Goal: Transaction & Acquisition: Purchase product/service

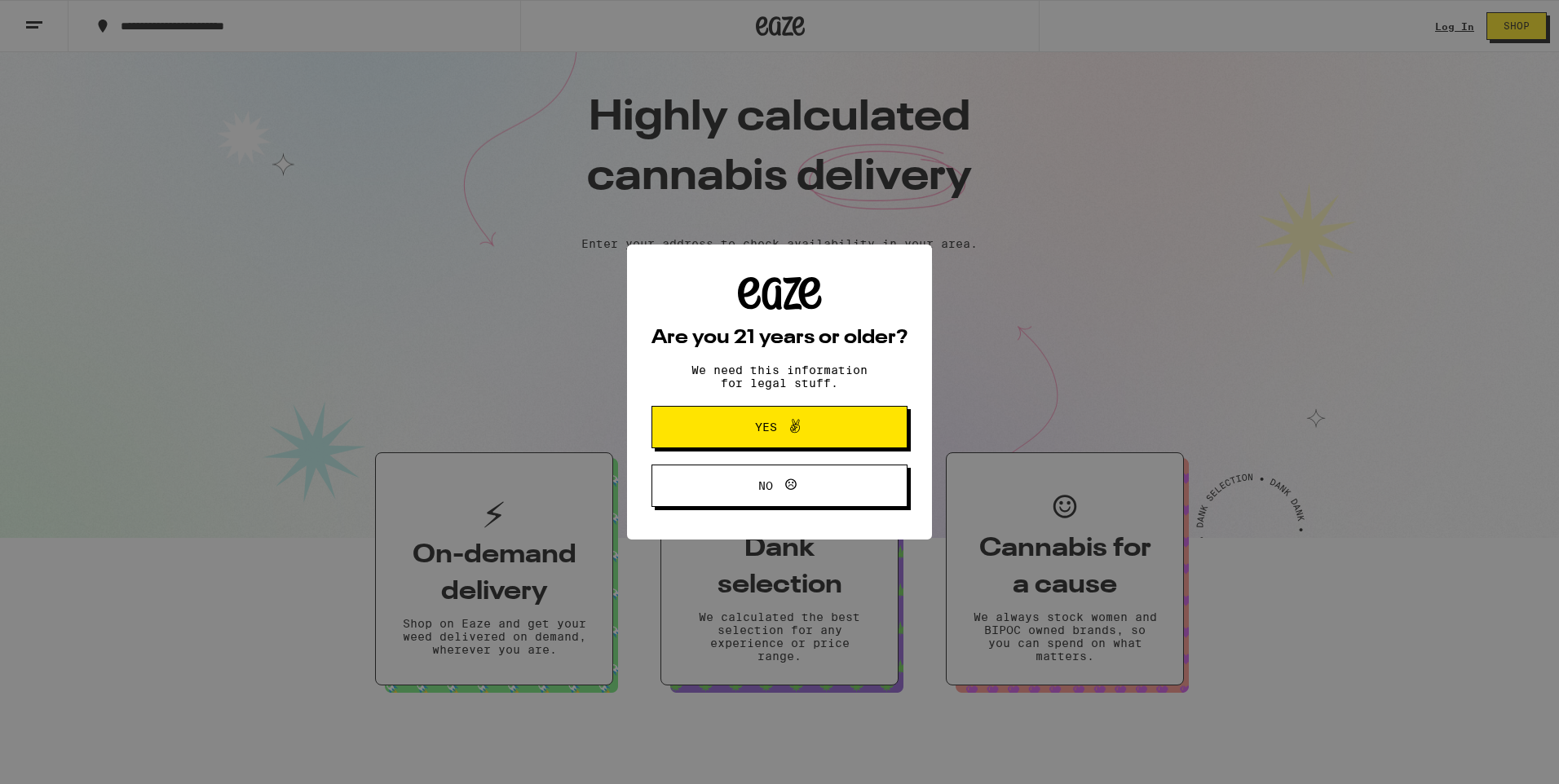
click at [784, 428] on span at bounding box center [791, 427] width 28 height 22
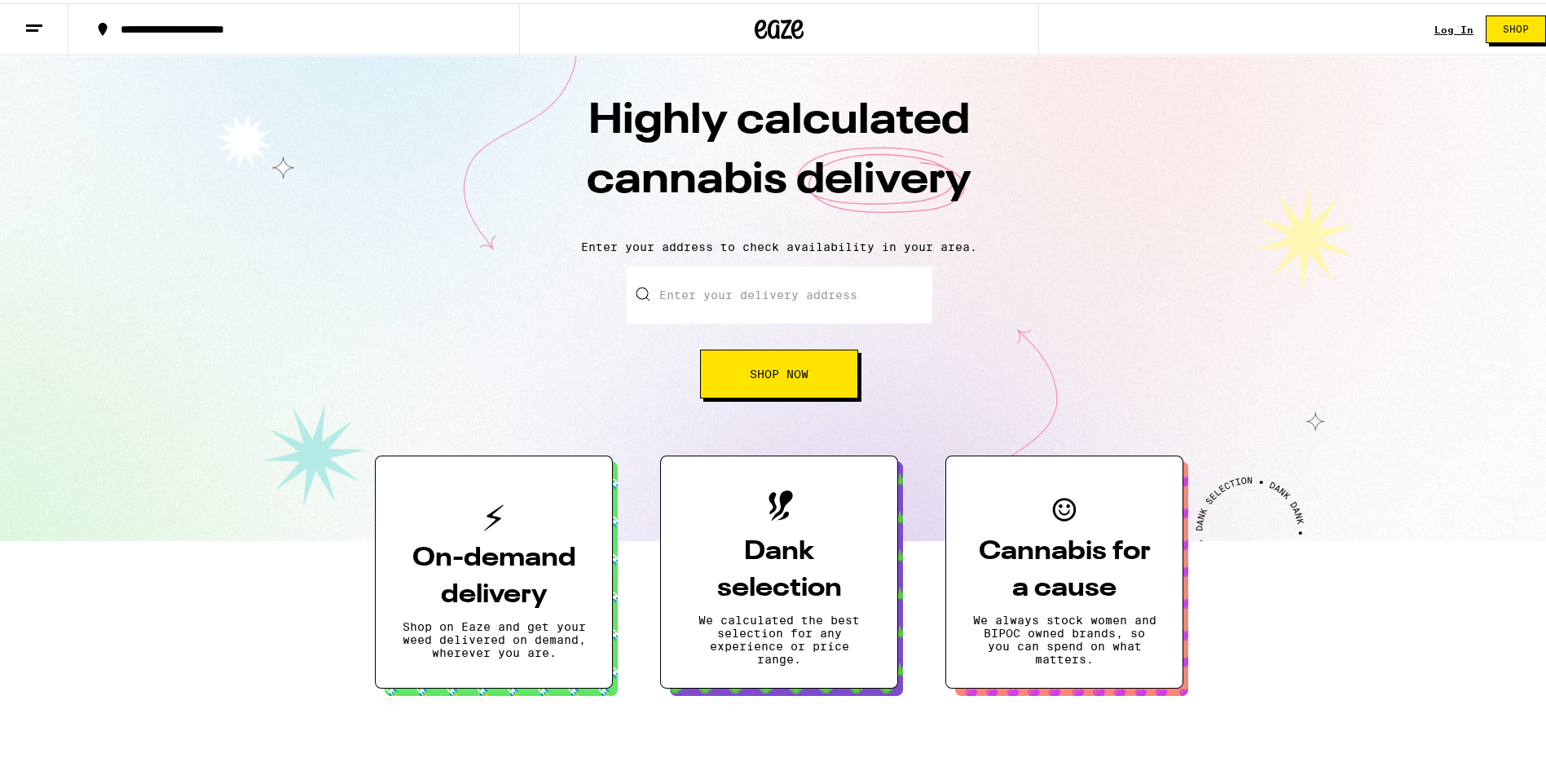
click at [773, 363] on button "Shop Now" at bounding box center [779, 370] width 158 height 49
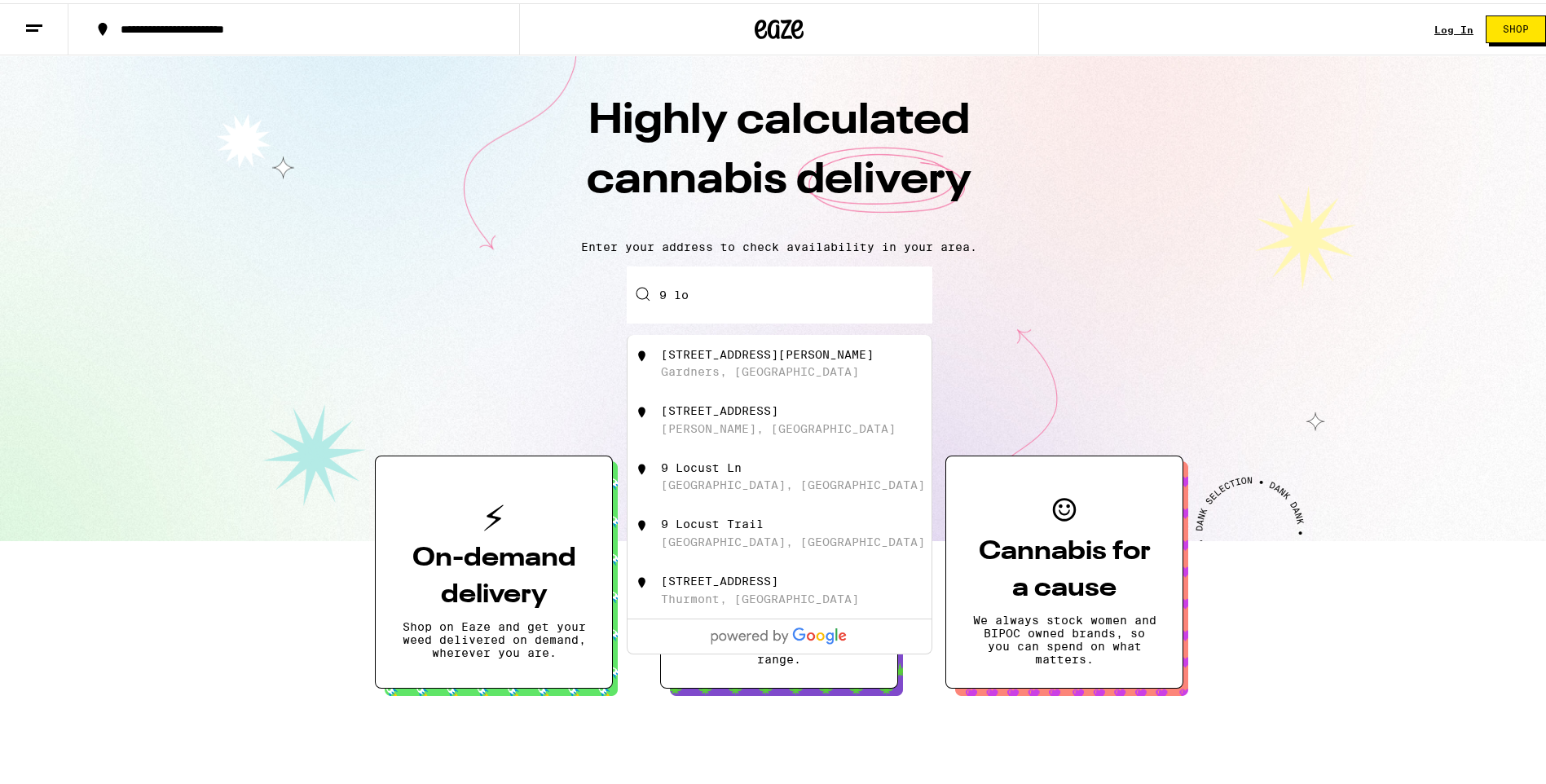
click at [705, 358] on div "[STREET_ADDRESS][PERSON_NAME]" at bounding box center [766, 351] width 212 height 13
type input "[STREET_ADDRESS][PERSON_NAME]"
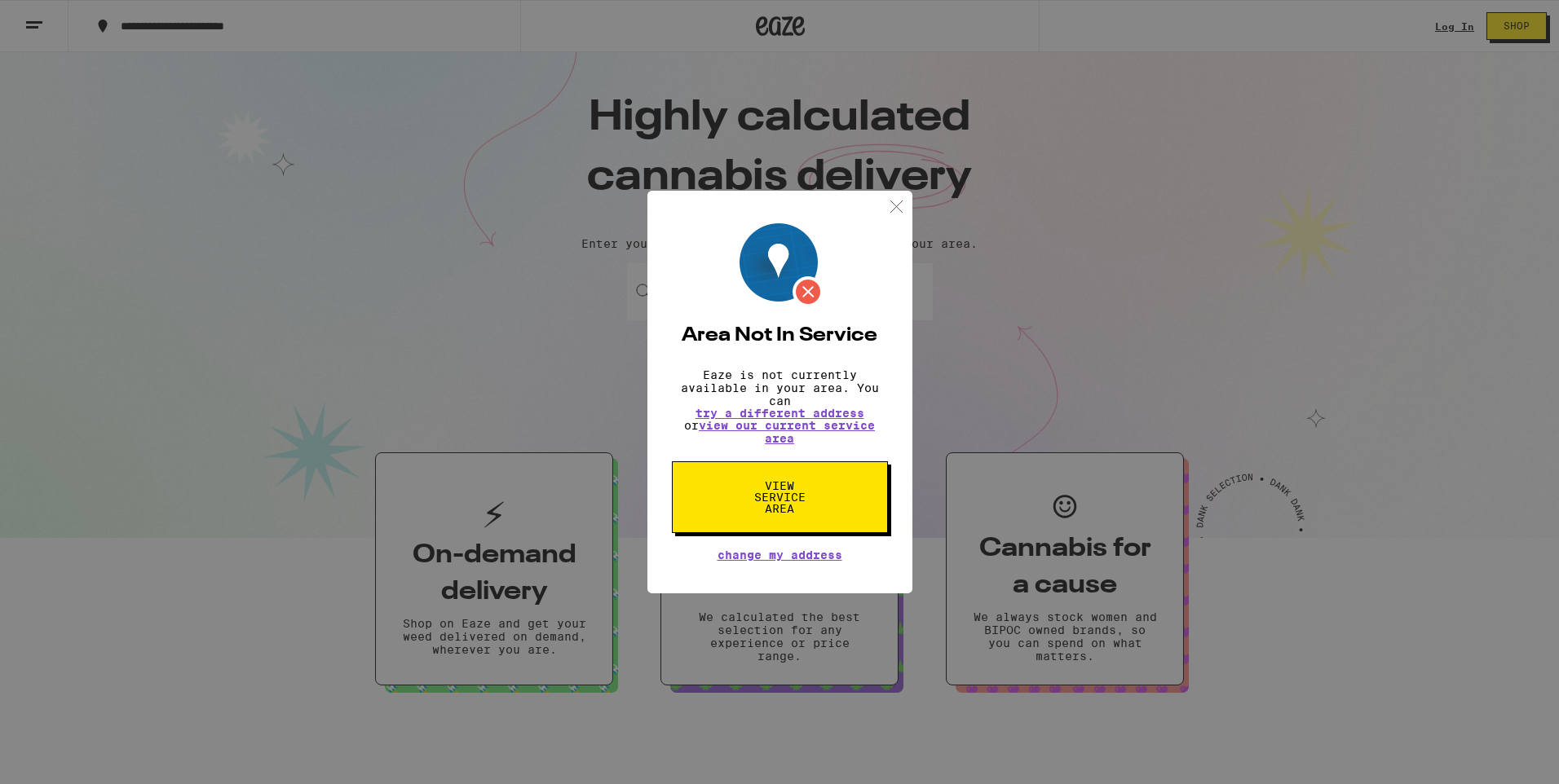
click at [776, 487] on span "View Service Area" at bounding box center [780, 497] width 84 height 34
